Goal: Information Seeking & Learning: Learn about a topic

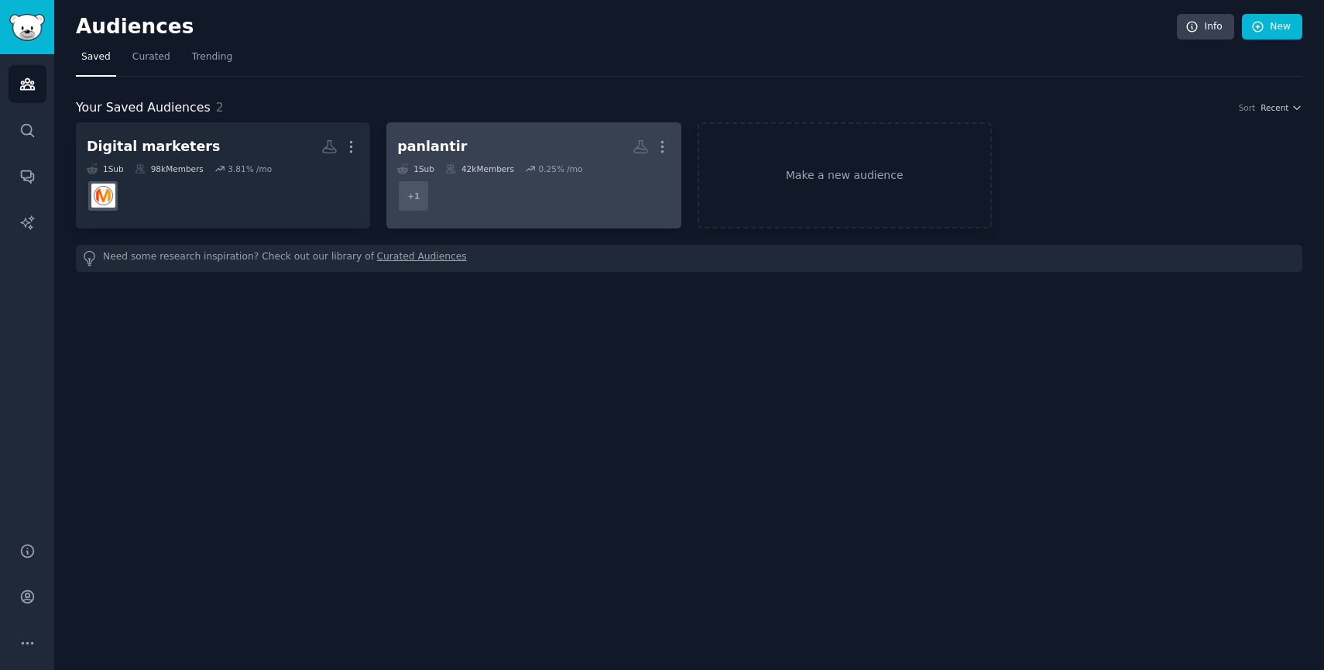
click at [560, 174] on dd "+ 1" at bounding box center [533, 195] width 272 height 43
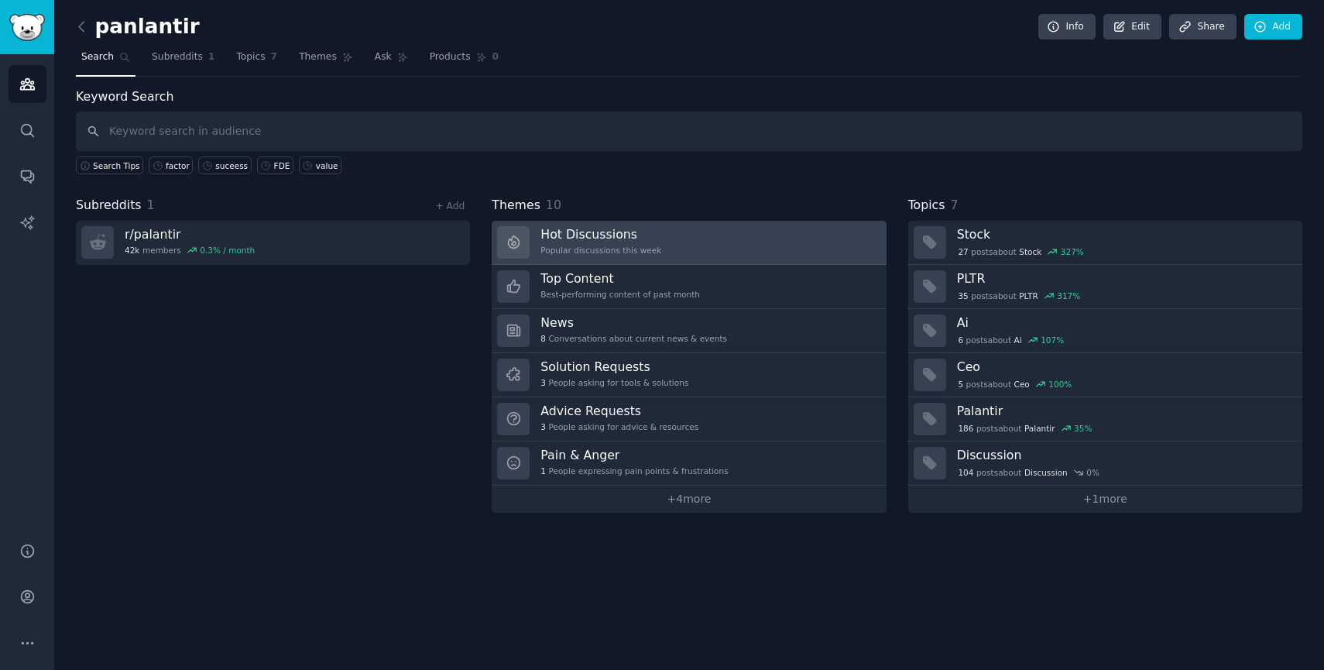
click at [620, 233] on h3 "Hot Discussions" at bounding box center [600, 234] width 121 height 16
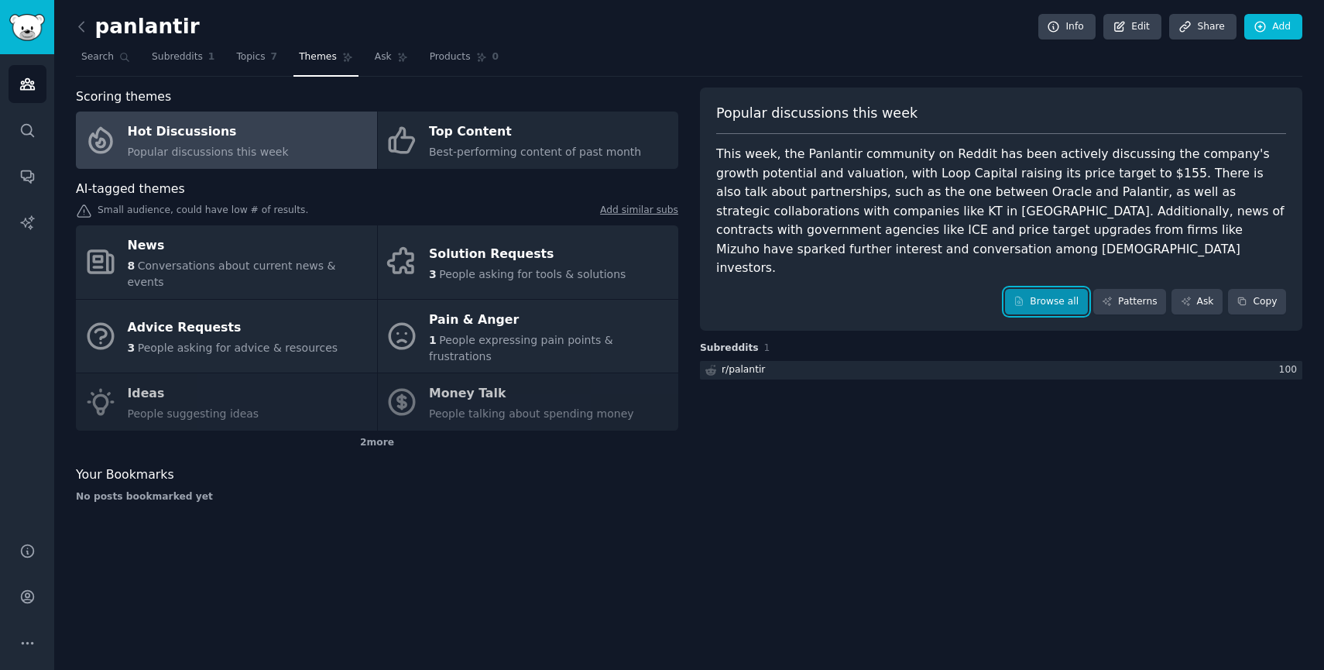
click at [1040, 289] on link "Browse all" at bounding box center [1046, 302] width 83 height 26
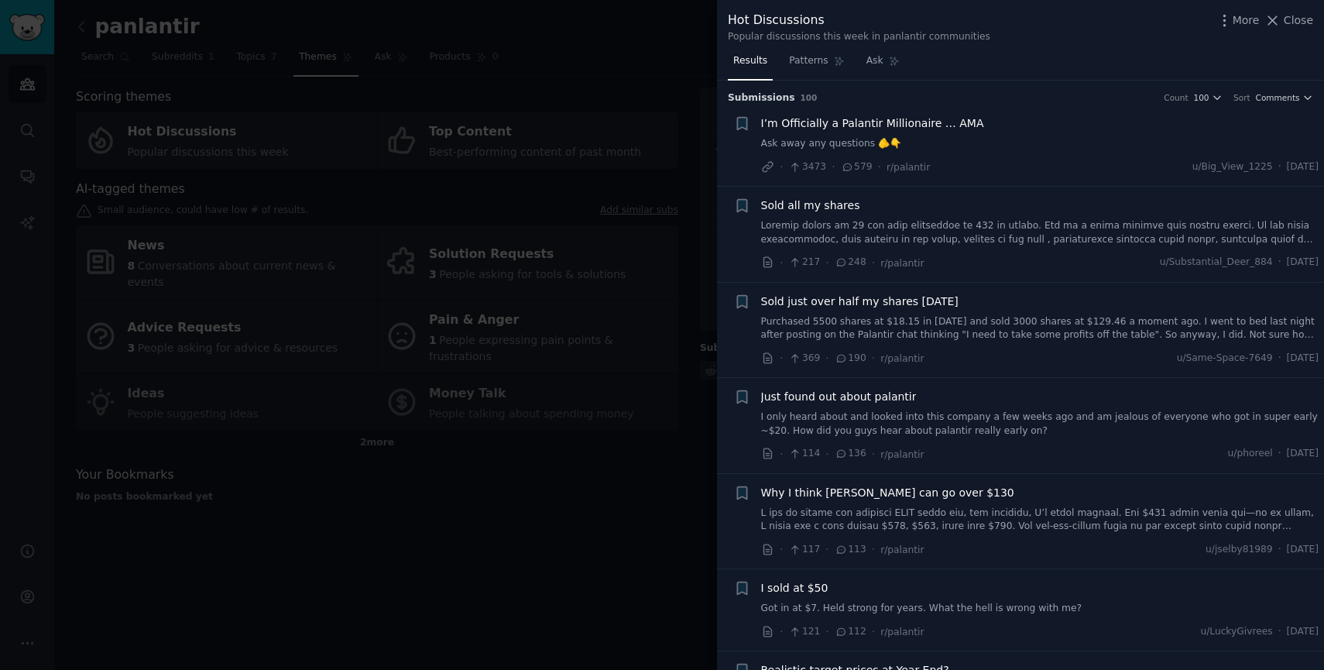
drag, startPoint x: 1287, startPoint y: 19, endPoint x: 1139, endPoint y: 51, distance: 151.4
click at [1288, 19] on span "Close" at bounding box center [1297, 20] width 29 height 16
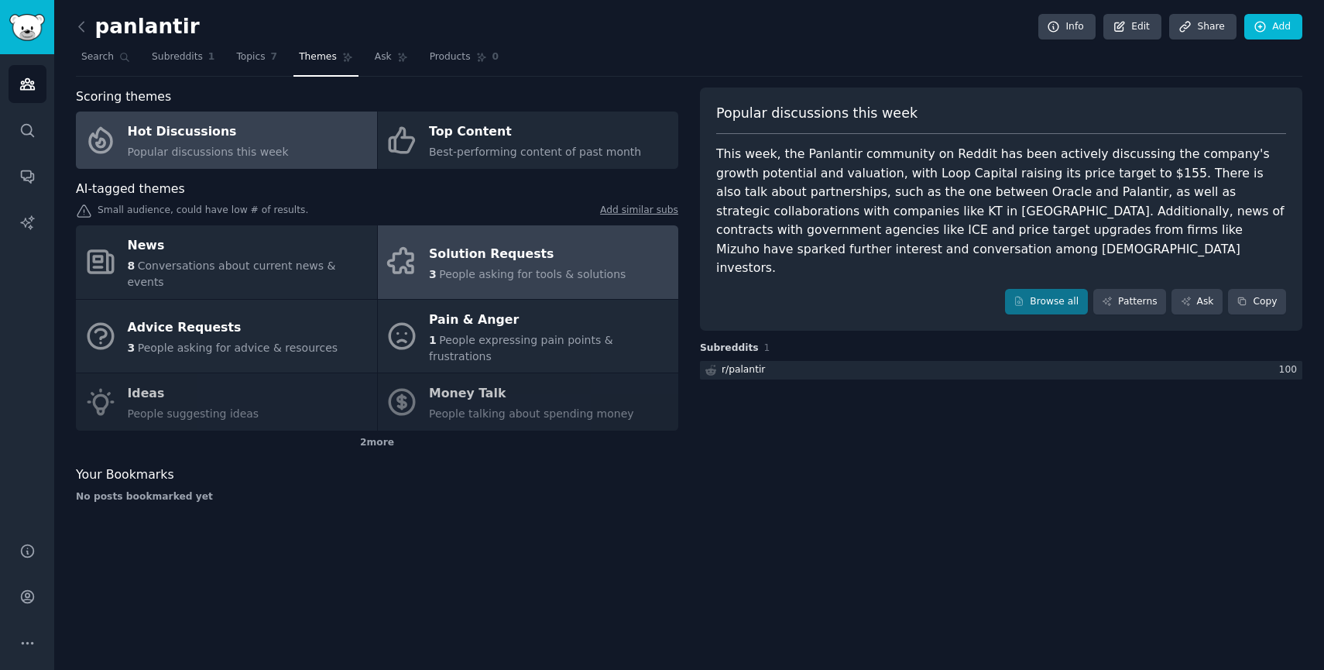
click at [461, 246] on div "Solution Requests" at bounding box center [527, 254] width 197 height 25
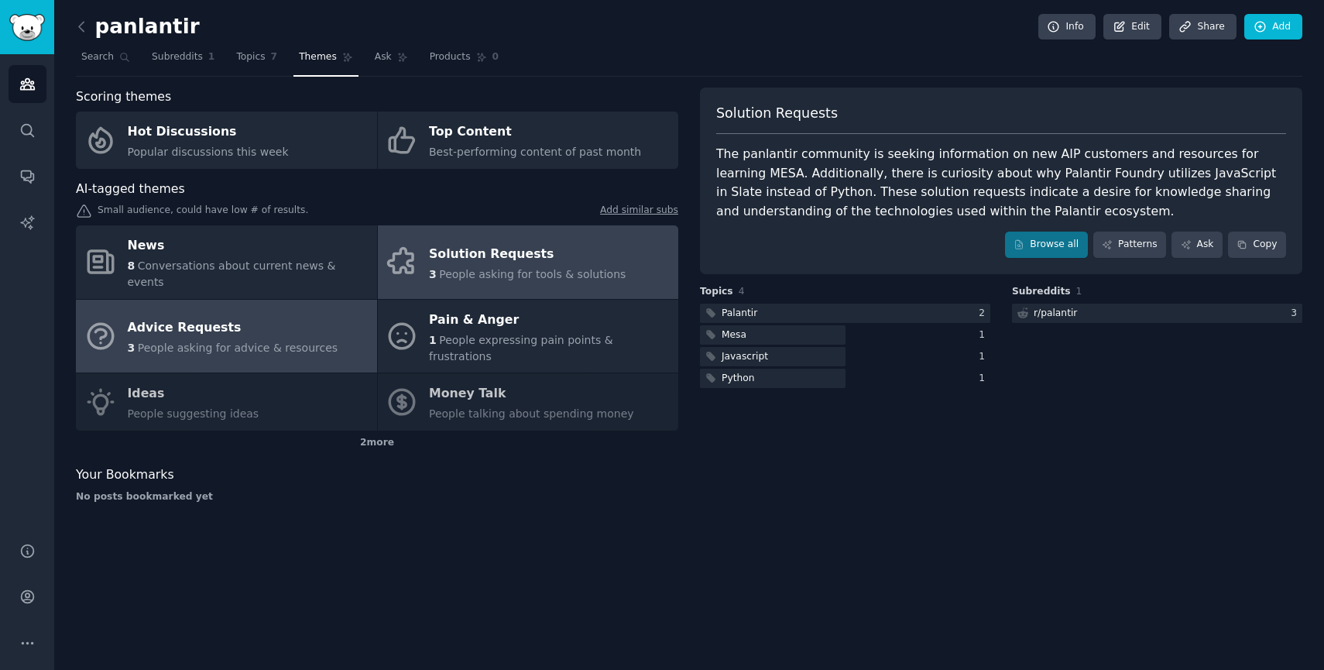
click at [221, 341] on span "People asking for advice & resources" at bounding box center [238, 347] width 200 height 12
